Goal: Transaction & Acquisition: Purchase product/service

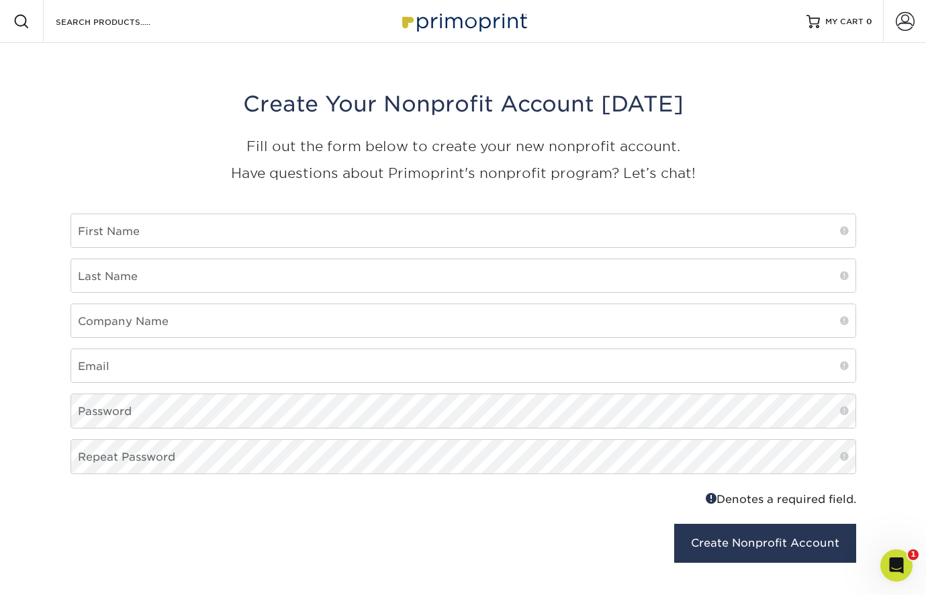
click at [432, 30] on img at bounding box center [463, 21] width 134 height 29
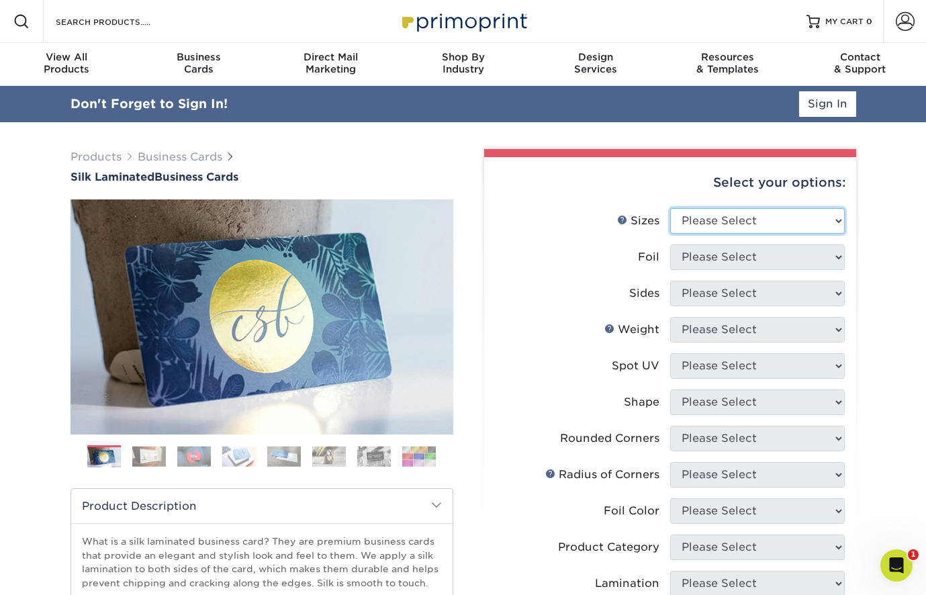
select select "2.00x3.50"
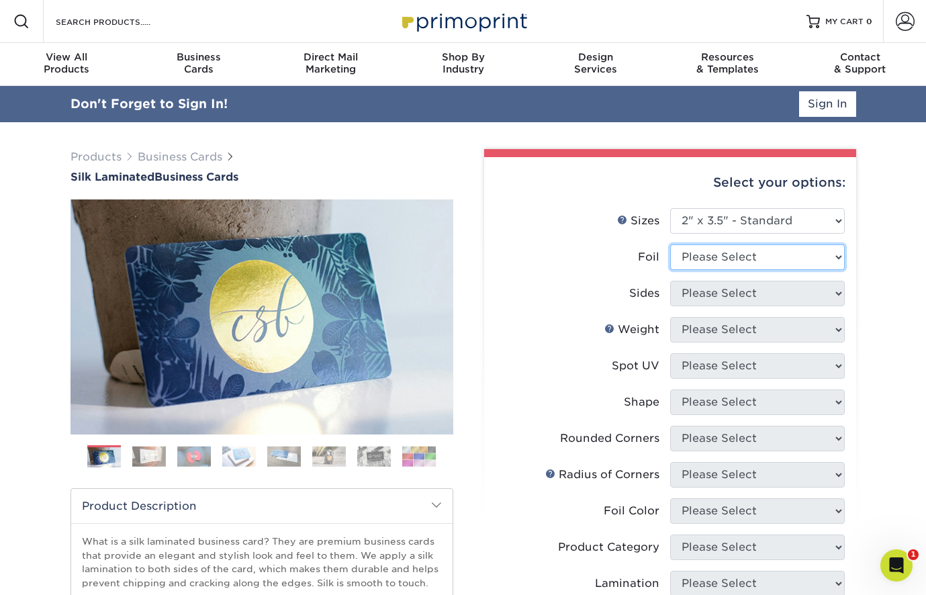
select select "1"
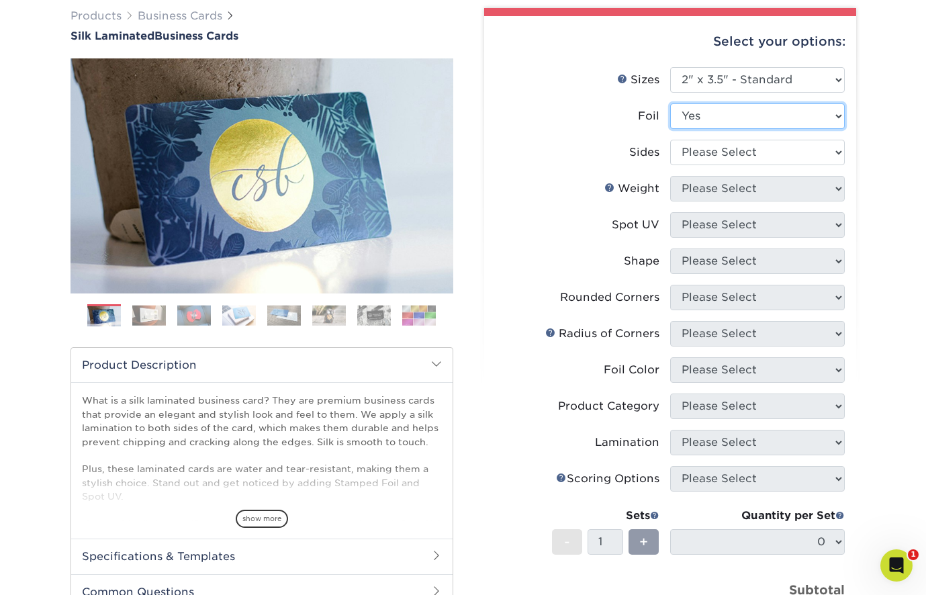
scroll to position [146, 0]
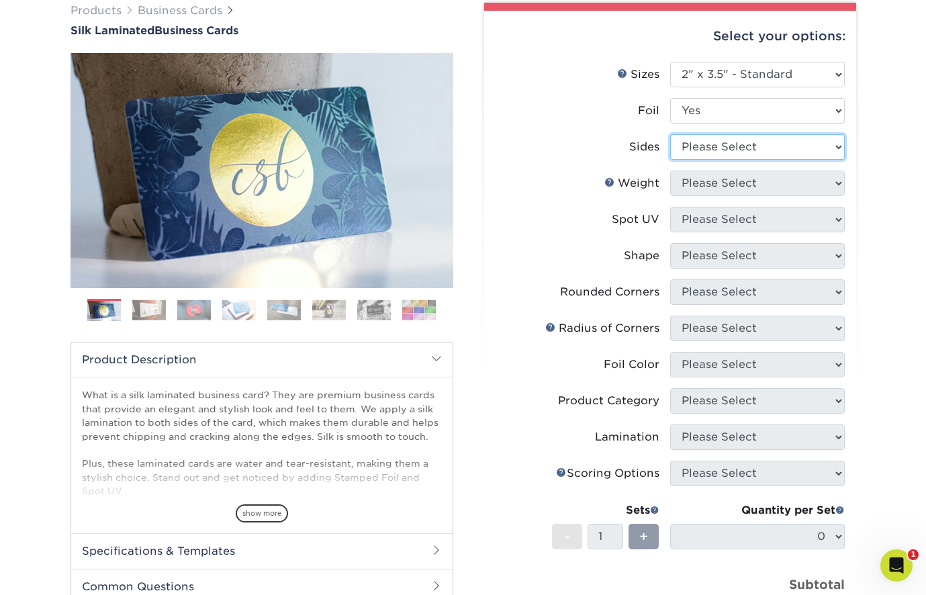
select select "e9e9dfb3-fba1-4d60-972c-fd9ca5904d33"
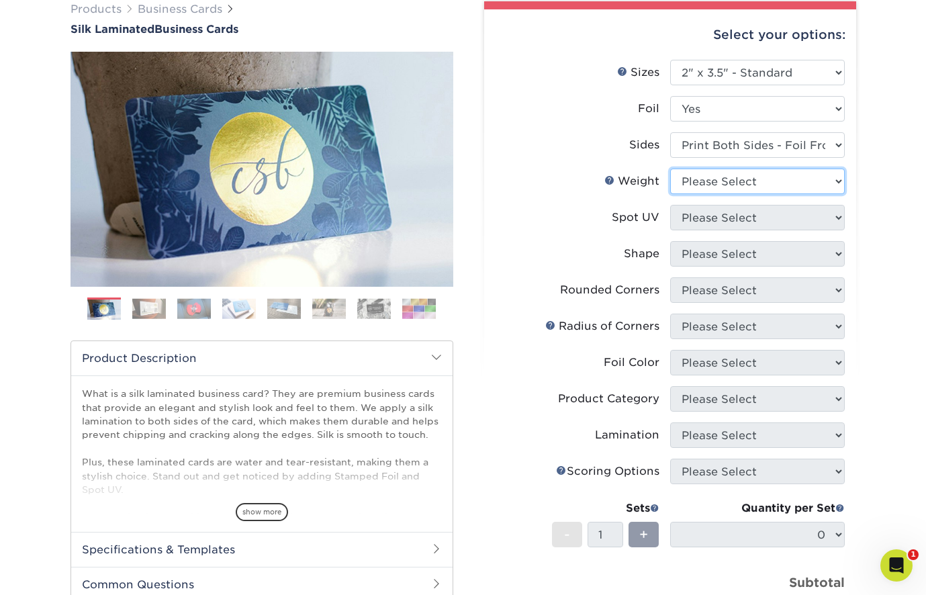
select select "16PT"
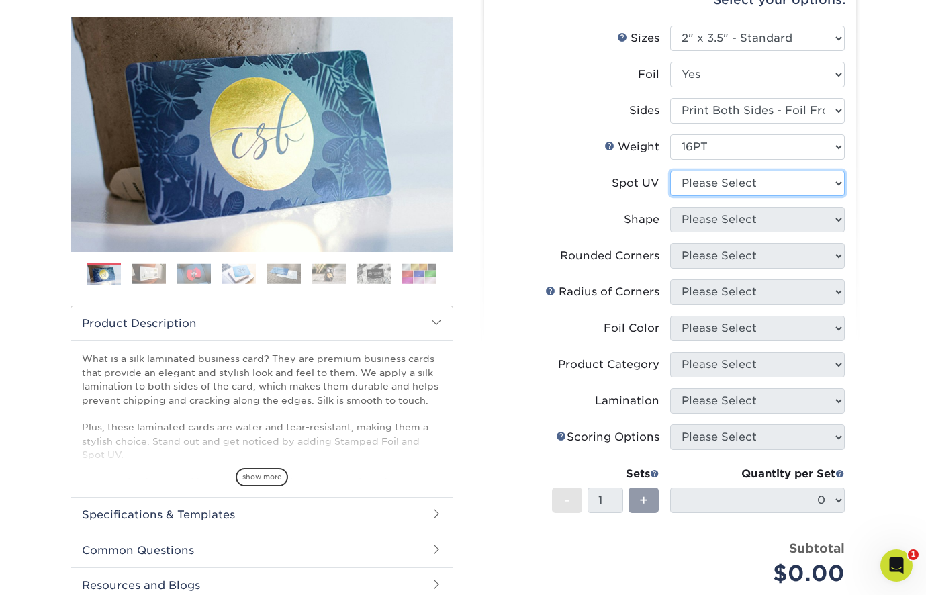
select select "3"
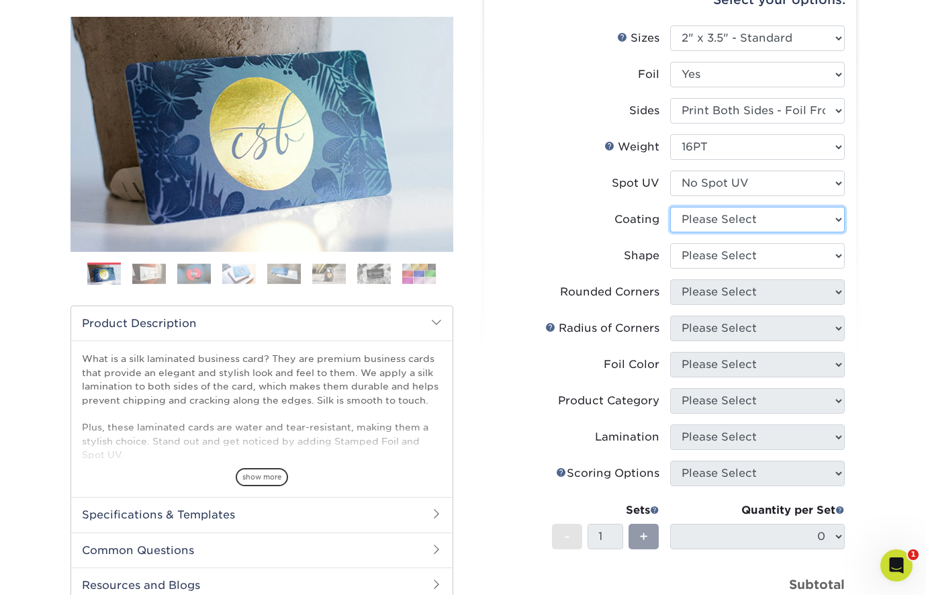
select select "3e7618de-abca-4bda-9f97-8b9129e913d8"
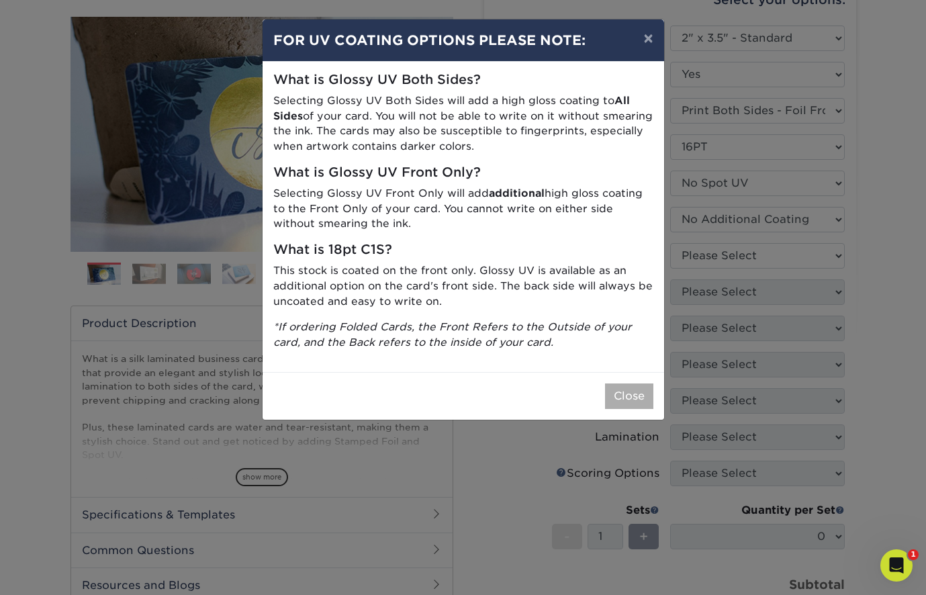
click at [623, 398] on button "Close" at bounding box center [629, 397] width 48 height 26
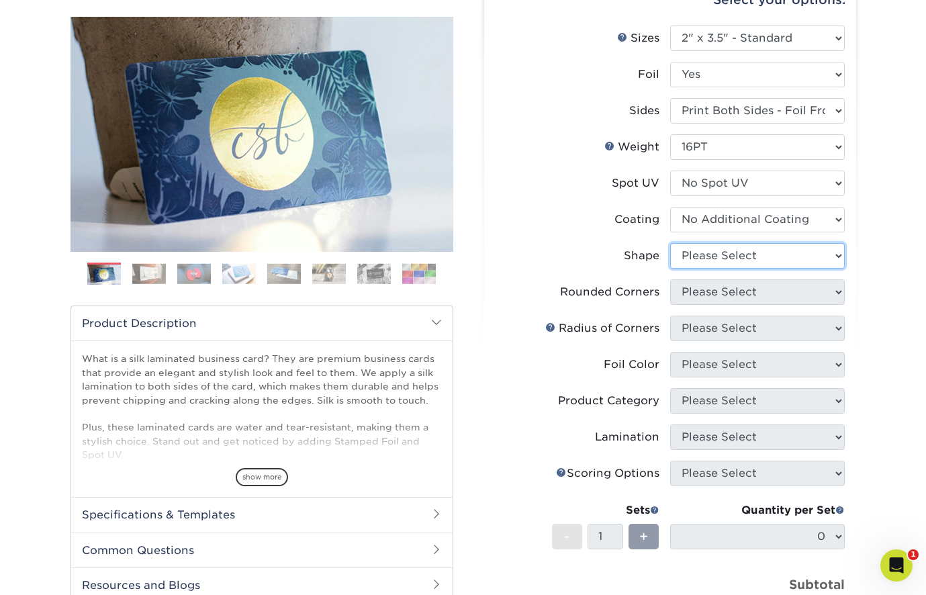
select select "standard"
select select "0"
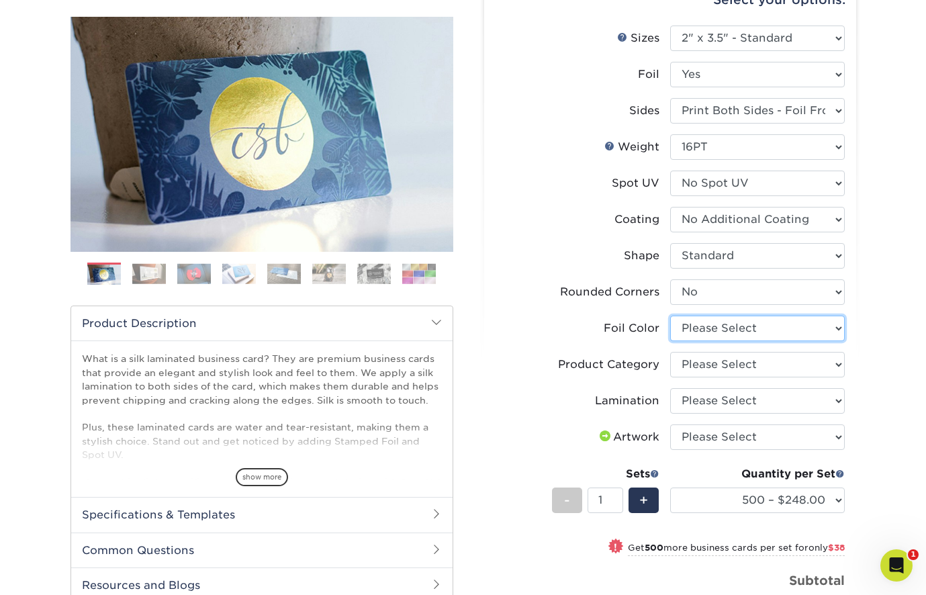
select select "acffa4a5-22f9-4585-ba3f-0adaa54b8c85"
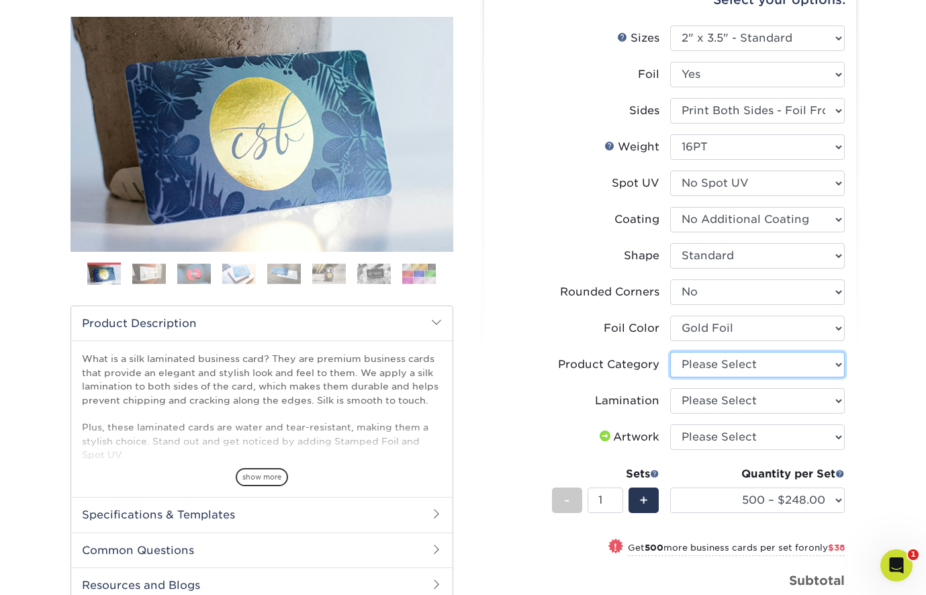
select select "3b5148f1-0588-4f88-a218-97bcfdce65c1"
select select "ccacb42f-45f7-42d3-bbd3-7c8421cf37f0"
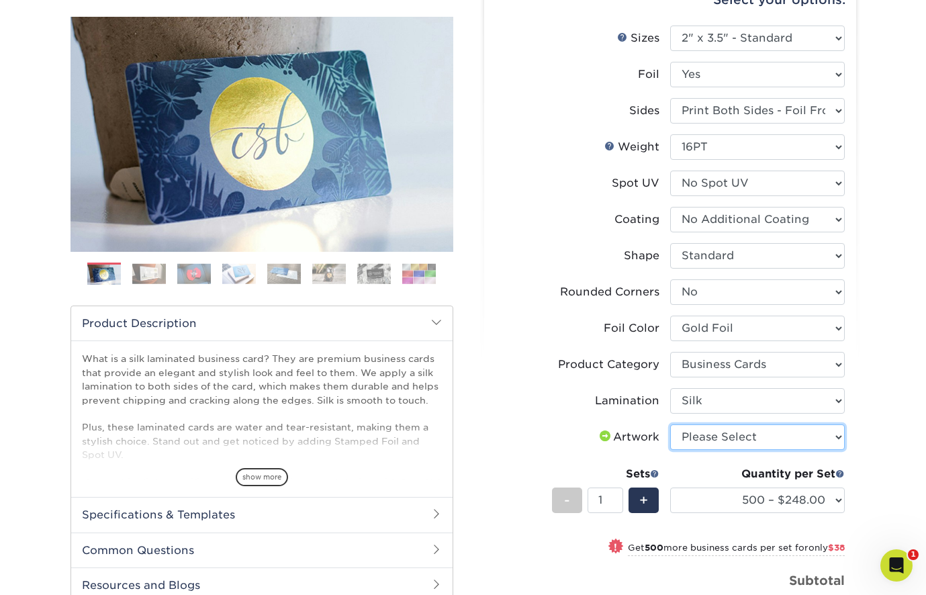
select select "upload"
click at [523, 228] on label "Coating" at bounding box center [583, 220] width 175 height 26
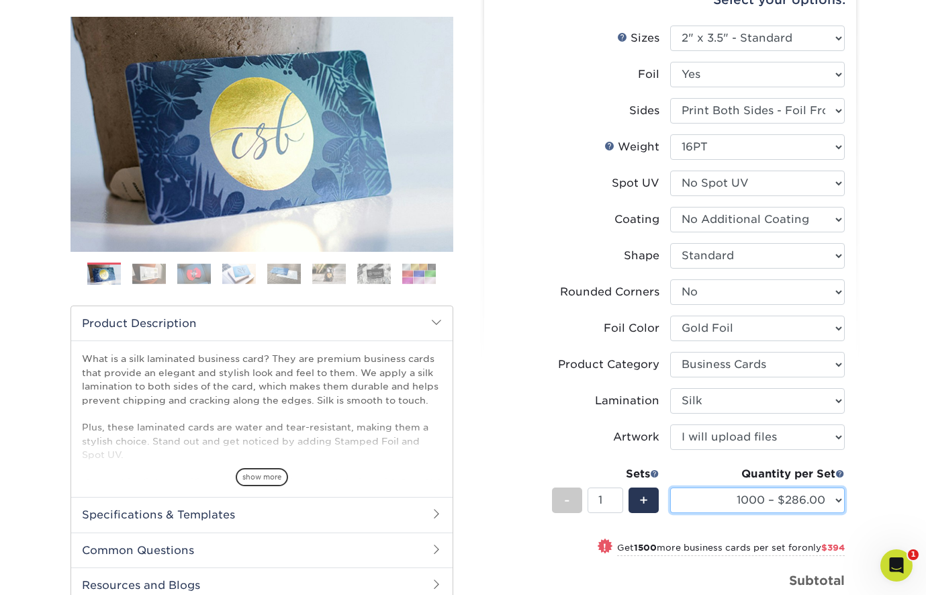
select select "500 – $248.00"
